Goal: Navigation & Orientation: Find specific page/section

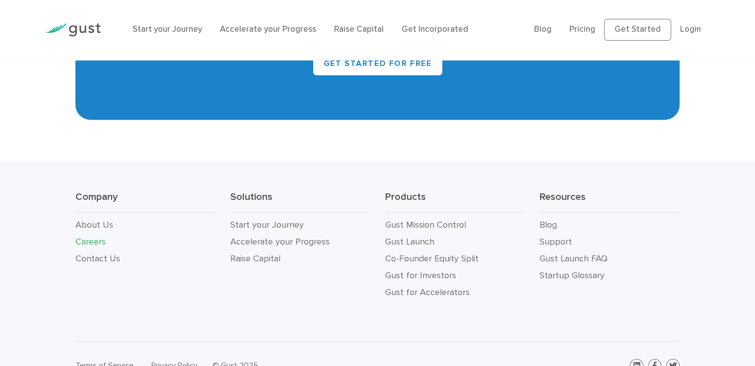
scroll to position [2291, 0]
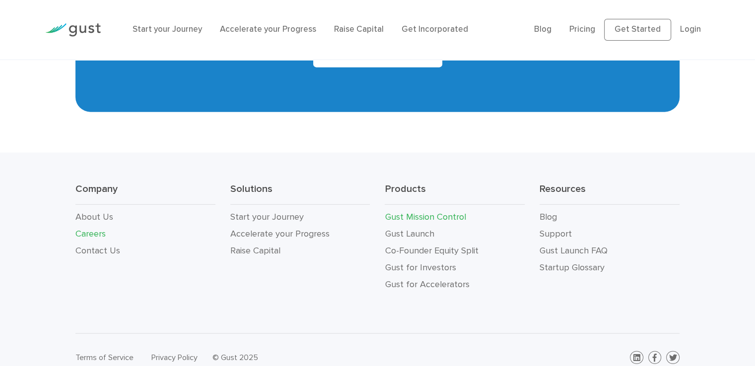
click at [419, 212] on link "Gust Mission Control" at bounding box center [425, 217] width 81 height 10
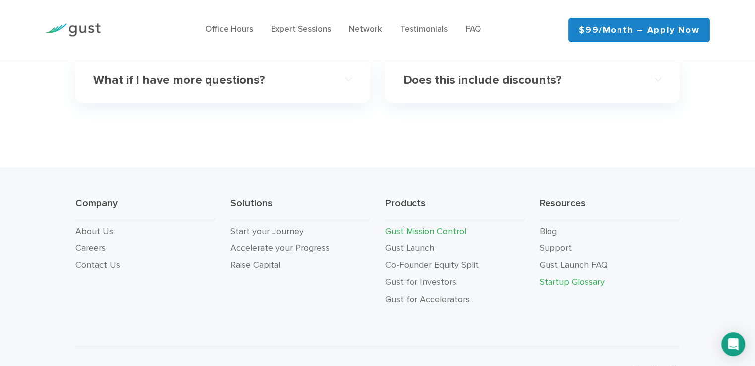
scroll to position [3314, 0]
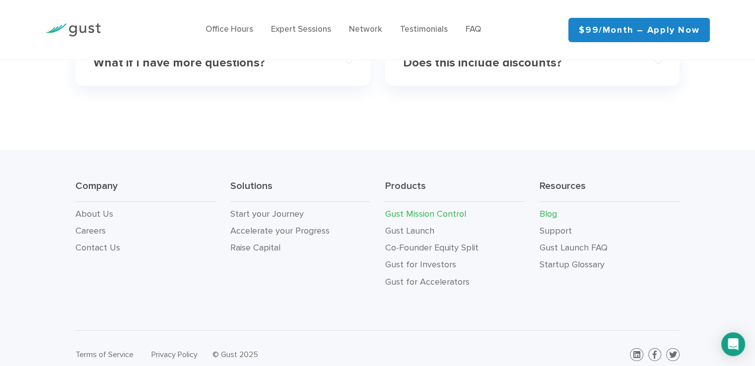
click at [552, 209] on link "Blog" at bounding box center [548, 214] width 17 height 10
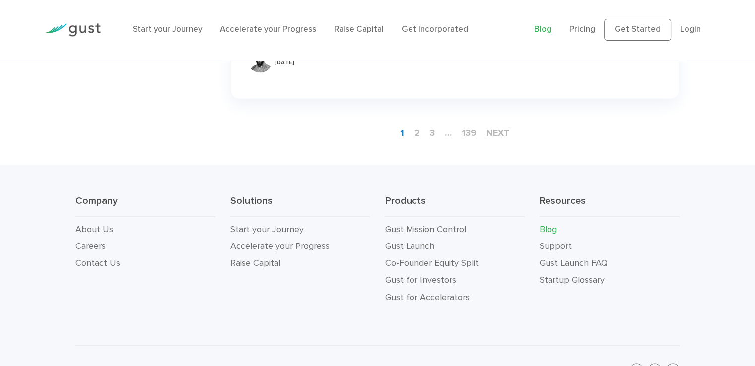
scroll to position [1679, 0]
